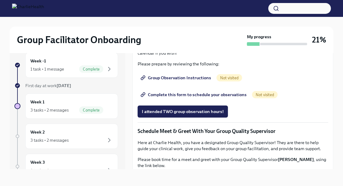
scroll to position [364, 0]
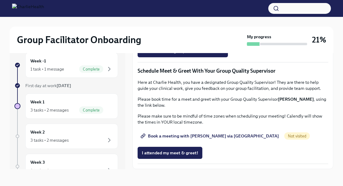
scroll to position [475, 0]
click at [191, 20] on span "Group Observation Instructions" at bounding box center [176, 17] width 69 height 6
click at [211, 37] on span "Complete this form to schedule your observations" at bounding box center [194, 34] width 105 height 6
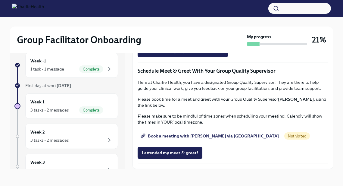
click at [199, 135] on span "Book a meeting with [PERSON_NAME] via [GEOGRAPHIC_DATA]" at bounding box center [210, 136] width 137 height 6
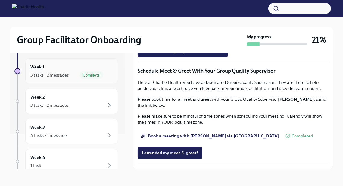
scroll to position [36, 0]
click at [111, 105] on icon "button" at bounding box center [109, 104] width 7 height 7
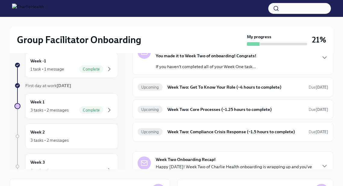
scroll to position [30, 0]
click at [188, 88] on h6 "Week Two: Get To Know Your Role (~4 hours to complete)" at bounding box center [235, 86] width 136 height 7
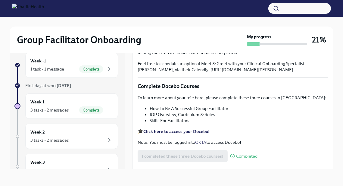
scroll to position [120, 0]
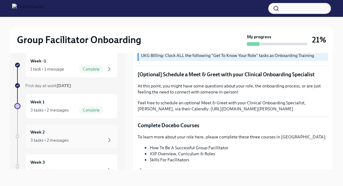
click at [100, 133] on div "Week 2 3 tasks • 2 messages" at bounding box center [71, 136] width 82 height 15
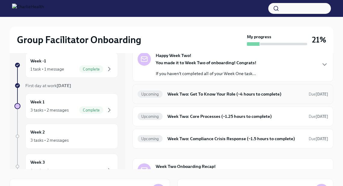
scroll to position [24, 0]
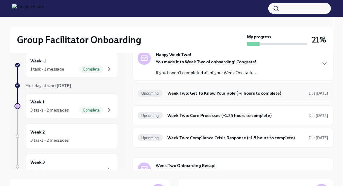
click at [188, 115] on h6 "Week Two: Core Processes (~1.25 hours to complete)" at bounding box center [235, 115] width 136 height 7
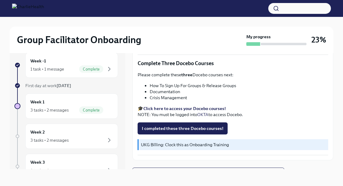
scroll to position [202, 0]
